Goal: Information Seeking & Learning: Learn about a topic

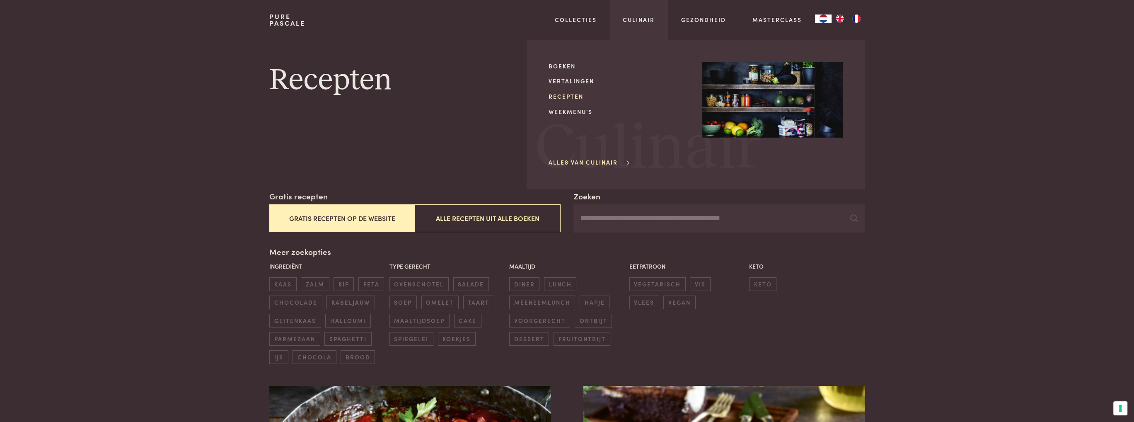
click at [565, 98] on link "Recepten" at bounding box center [618, 96] width 140 height 9
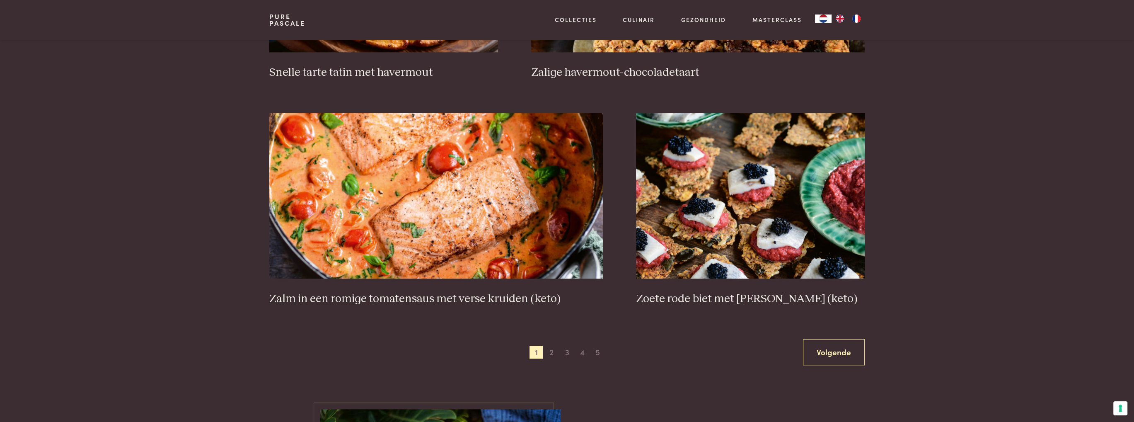
scroll to position [1421, 0]
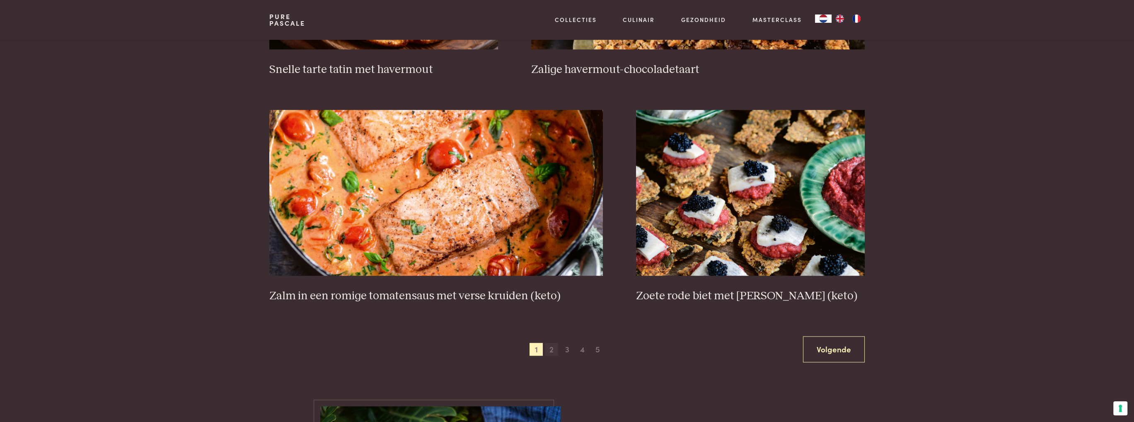
click at [553, 350] on span "2" at bounding box center [551, 349] width 13 height 13
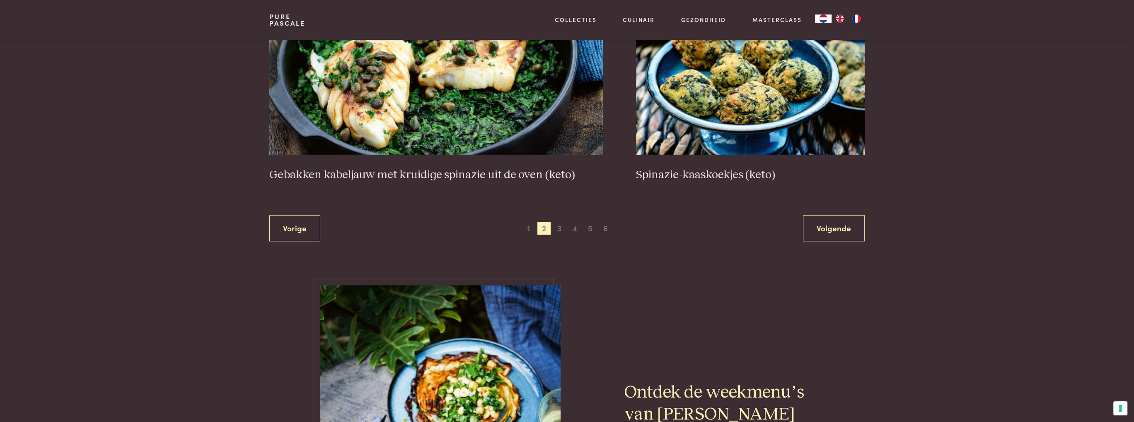
scroll to position [1574, 0]
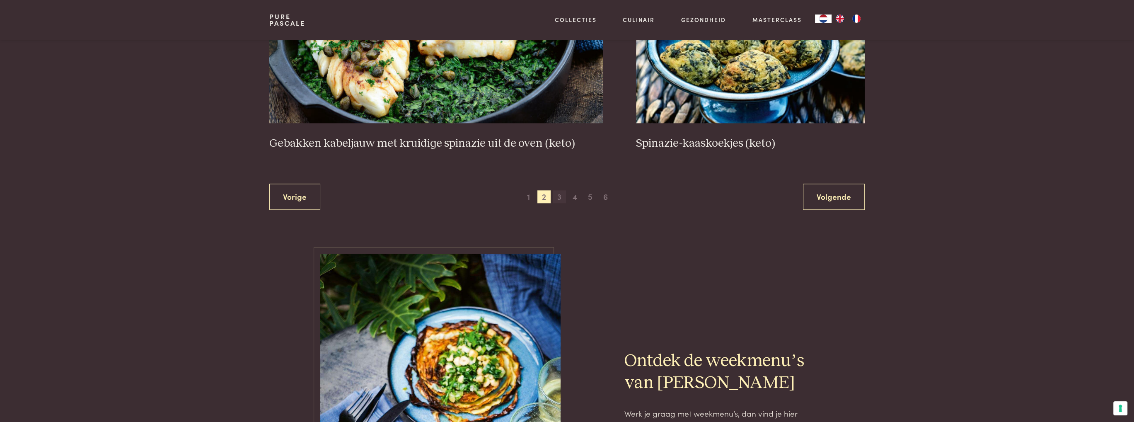
click at [561, 199] on span "3" at bounding box center [559, 196] width 13 height 13
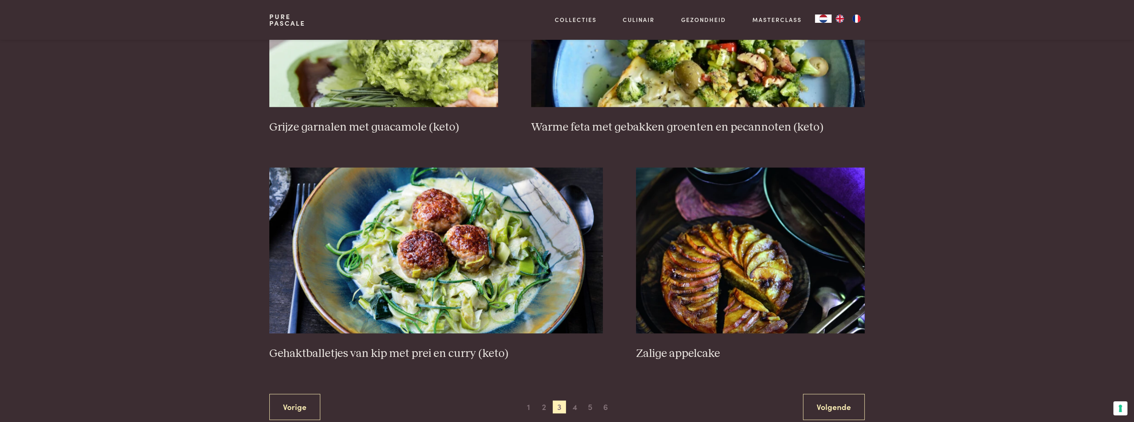
scroll to position [1441, 0]
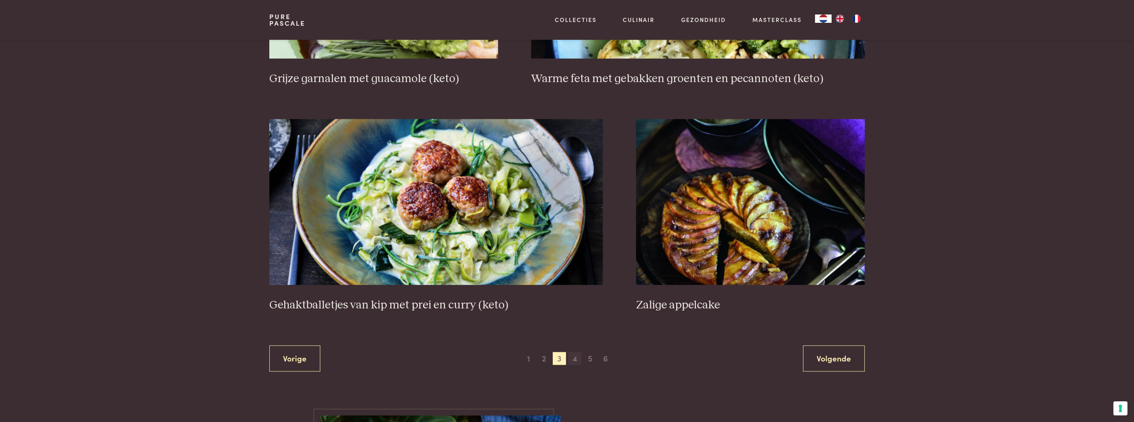
click at [575, 357] on span "4" at bounding box center [574, 358] width 13 height 13
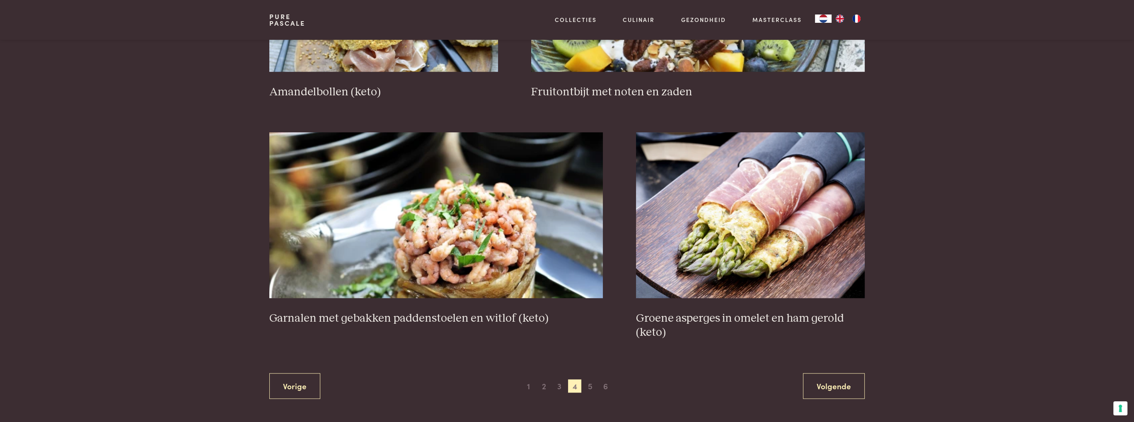
scroll to position [1408, 0]
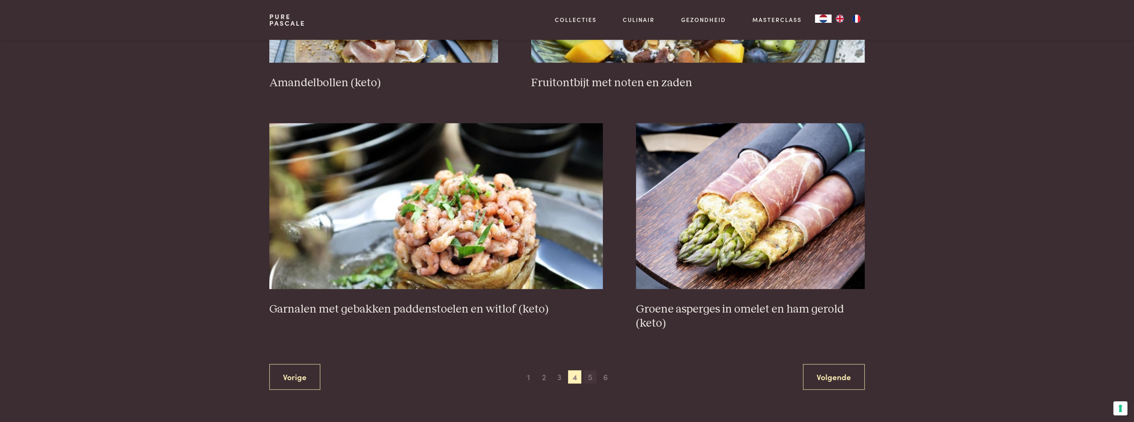
click at [591, 378] on span "5" at bounding box center [589, 376] width 13 height 13
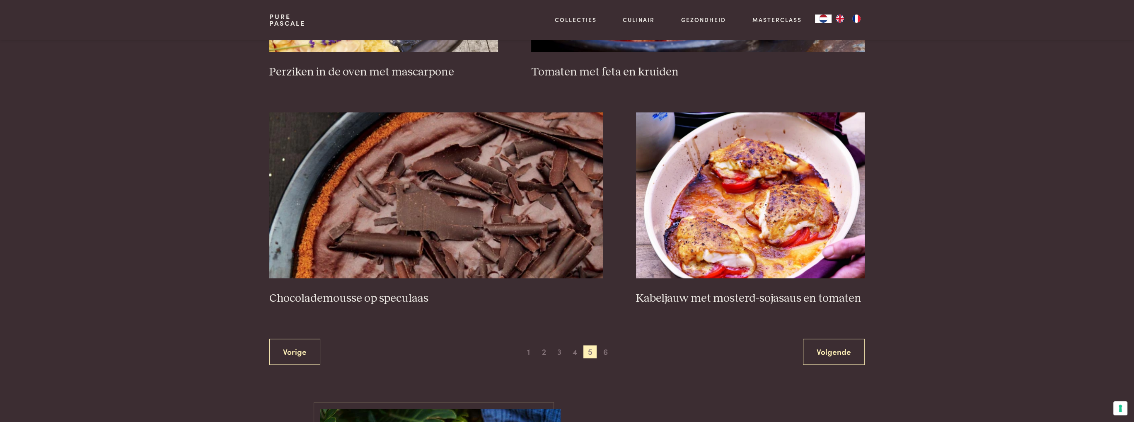
scroll to position [1434, 0]
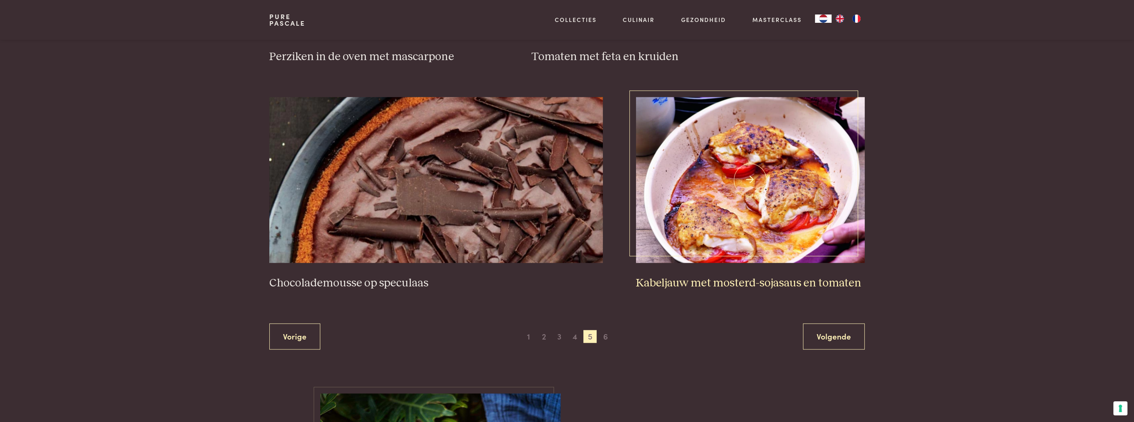
click at [704, 283] on h3 "Kabeljauw met mosterd-sojasaus en tomaten" at bounding box center [750, 283] width 229 height 14
click at [607, 335] on span "6" at bounding box center [605, 336] width 13 height 13
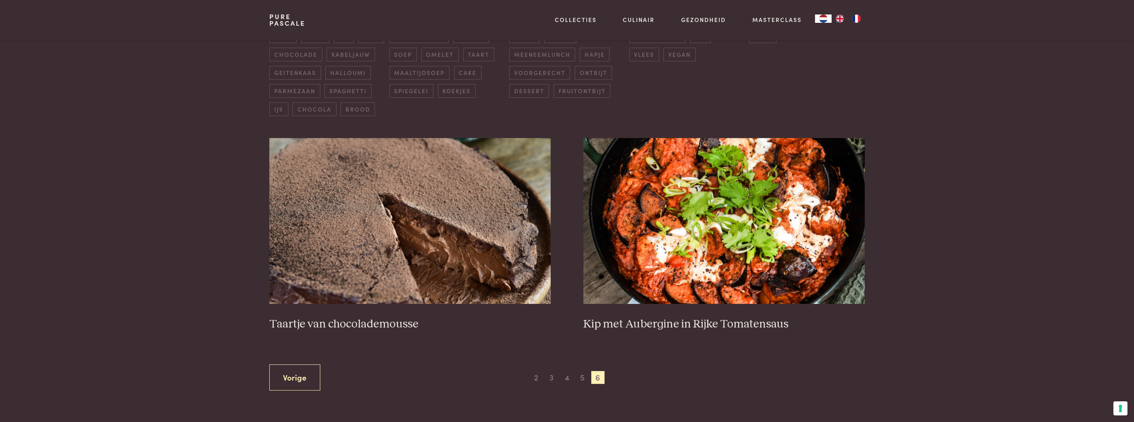
scroll to position [262, 0]
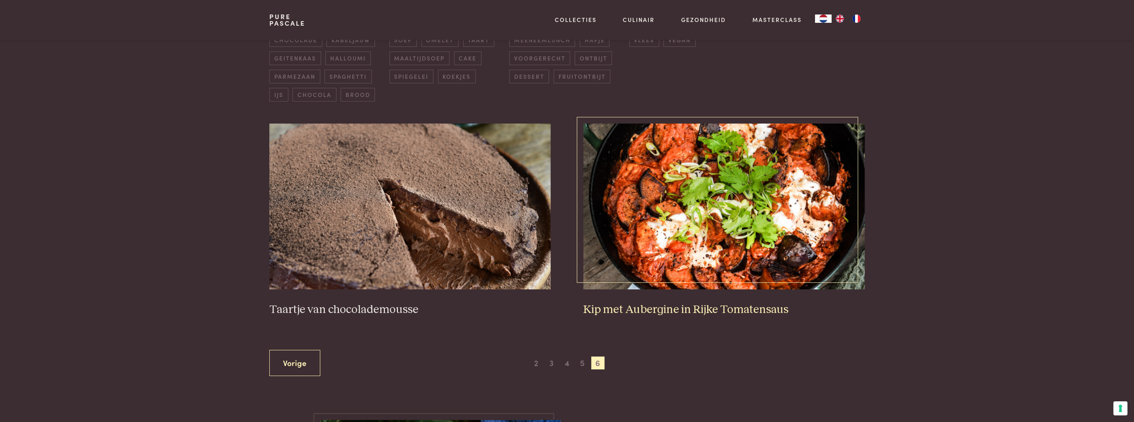
click at [649, 305] on h3 "Kip met Aubergine in Rijke Tomatensaus" at bounding box center [723, 309] width 281 height 14
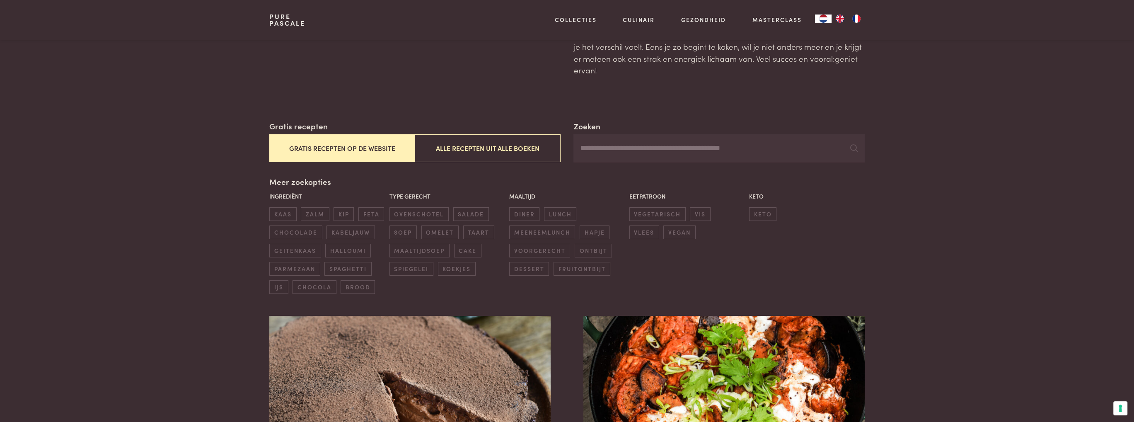
scroll to position [93, 0]
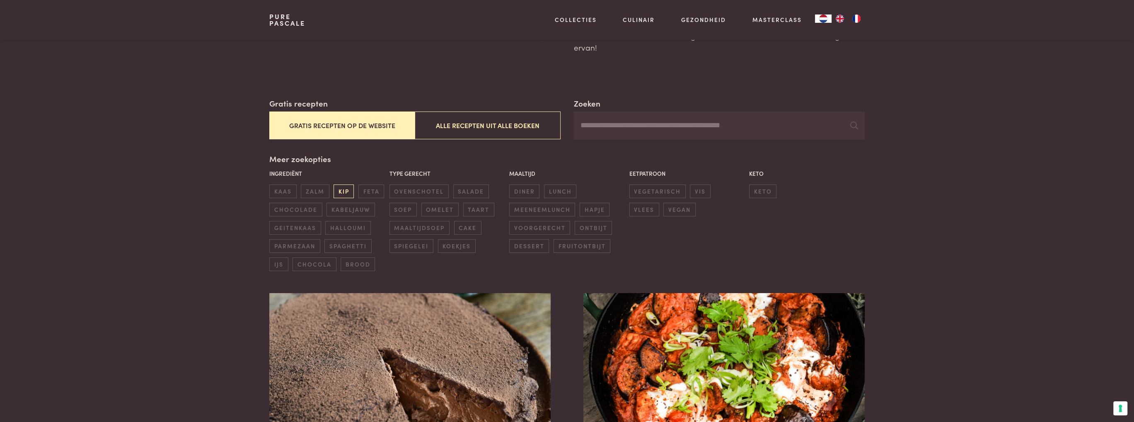
click at [338, 191] on span "kip" at bounding box center [343, 191] width 20 height 14
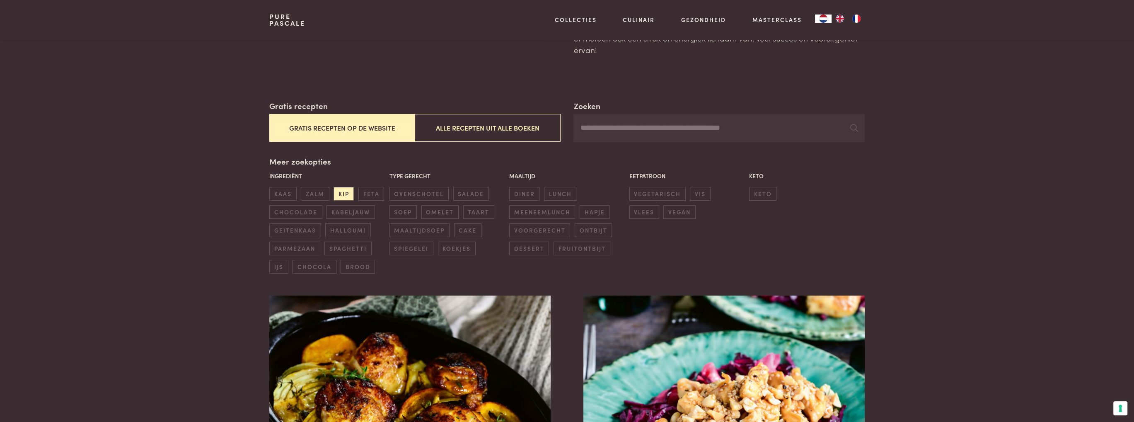
scroll to position [77, 0]
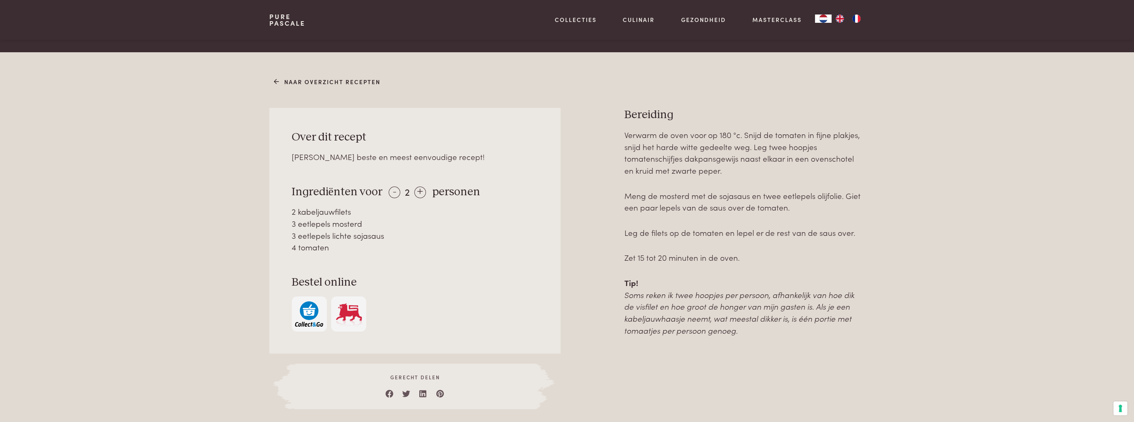
scroll to position [323, 0]
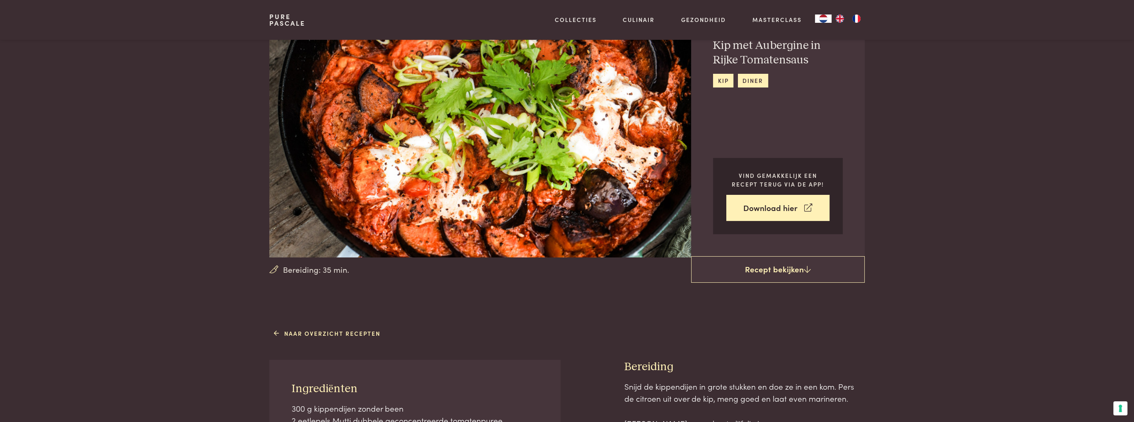
scroll to position [47, 0]
